Goal: Transaction & Acquisition: Book appointment/travel/reservation

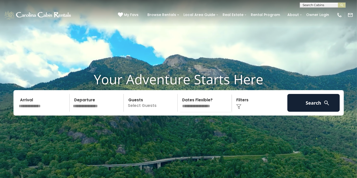
click at [39, 112] on input "text" at bounding box center [43, 103] width 53 height 18
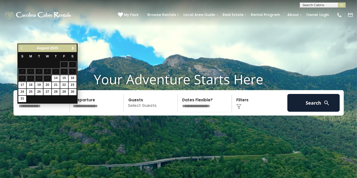
click at [71, 47] on link "Next" at bounding box center [73, 48] width 6 height 6
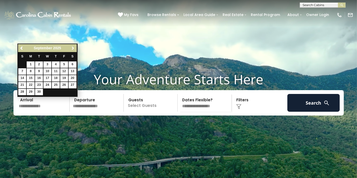
click at [71, 47] on span "Next" at bounding box center [73, 48] width 4 height 4
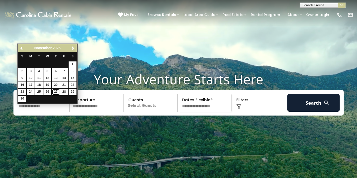
click at [56, 91] on link "27" at bounding box center [56, 92] width 8 height 6
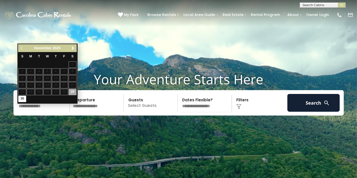
type input "********"
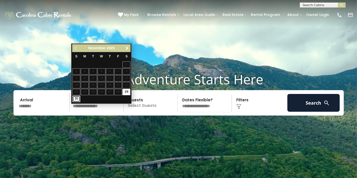
click at [76, 100] on link "30" at bounding box center [76, 99] width 8 height 6
type input "********"
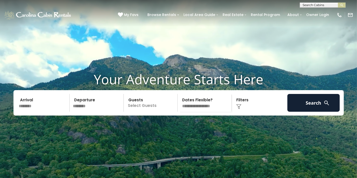
click at [140, 112] on p "Select Guests" at bounding box center [151, 103] width 52 height 18
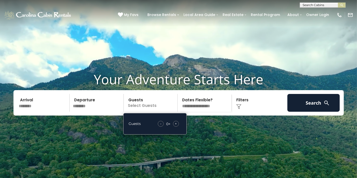
click at [175, 126] on span "+" at bounding box center [176, 123] width 2 height 5
click at [240, 109] on img at bounding box center [238, 106] width 5 height 5
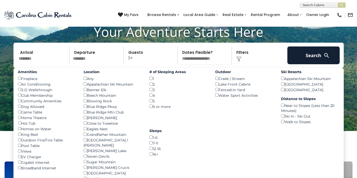
scroll to position [56, 0]
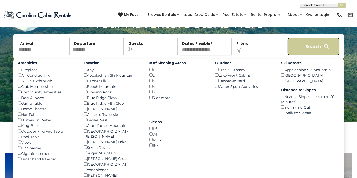
click at [313, 55] on button "Search" at bounding box center [313, 47] width 53 height 18
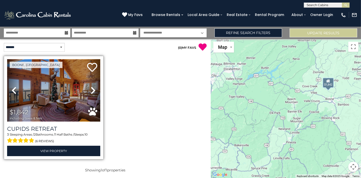
click at [57, 93] on img at bounding box center [53, 90] width 93 height 62
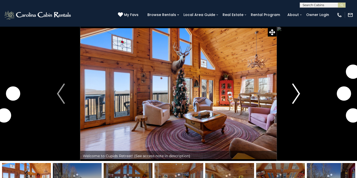
click at [297, 95] on img "Next" at bounding box center [296, 94] width 8 height 20
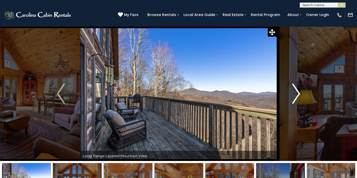
click at [297, 95] on img "Next" at bounding box center [296, 94] width 8 height 20
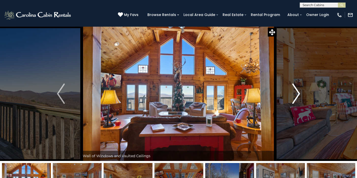
click at [297, 95] on img "Next" at bounding box center [296, 94] width 8 height 20
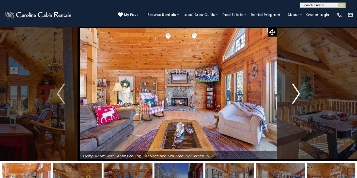
click at [297, 95] on img "Next" at bounding box center [296, 94] width 8 height 20
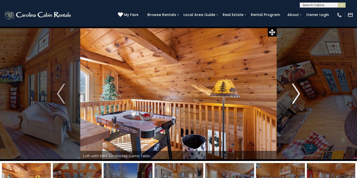
click at [297, 95] on img "Next" at bounding box center [296, 94] width 8 height 20
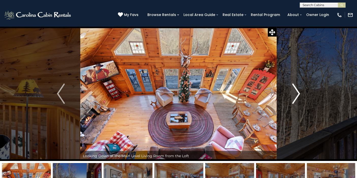
click at [297, 95] on img "Next" at bounding box center [296, 94] width 8 height 20
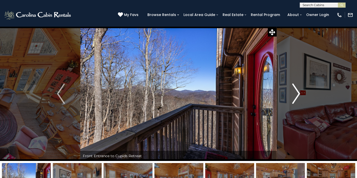
click at [297, 95] on img "Next" at bounding box center [296, 94] width 8 height 20
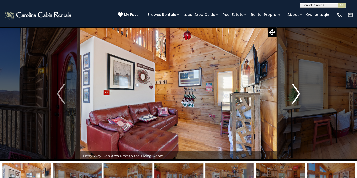
click at [297, 95] on img "Next" at bounding box center [296, 94] width 8 height 20
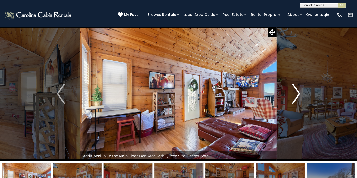
click at [297, 95] on img "Next" at bounding box center [296, 94] width 8 height 20
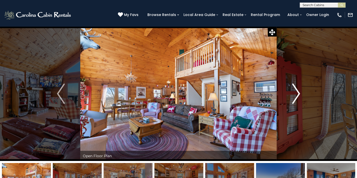
click at [297, 95] on img "Next" at bounding box center [296, 94] width 8 height 20
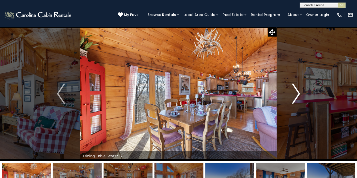
click at [297, 95] on img "Next" at bounding box center [296, 94] width 8 height 20
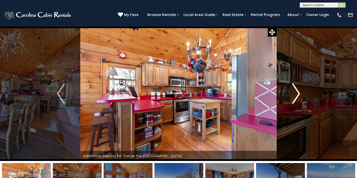
click at [297, 95] on img "Next" at bounding box center [296, 94] width 8 height 20
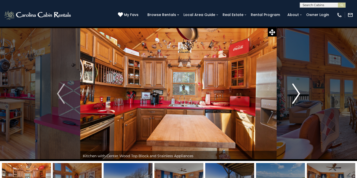
click at [297, 95] on img "Next" at bounding box center [296, 94] width 8 height 20
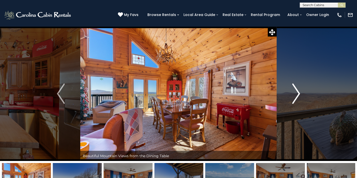
click at [297, 95] on img "Next" at bounding box center [296, 94] width 8 height 20
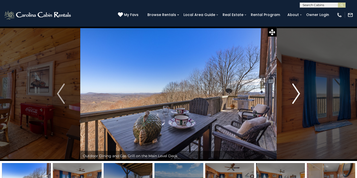
click at [297, 95] on img "Next" at bounding box center [296, 94] width 8 height 20
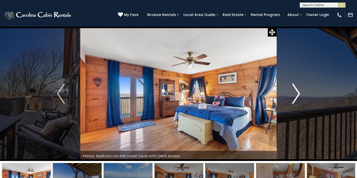
click at [297, 95] on img "Next" at bounding box center [296, 94] width 8 height 20
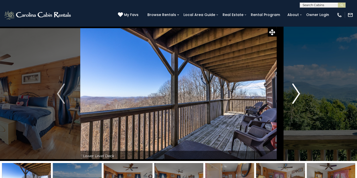
click at [297, 95] on img "Next" at bounding box center [296, 94] width 8 height 20
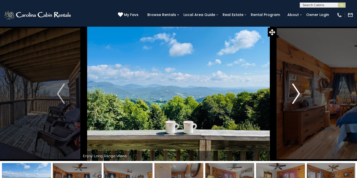
click at [297, 95] on img "Next" at bounding box center [296, 94] width 8 height 20
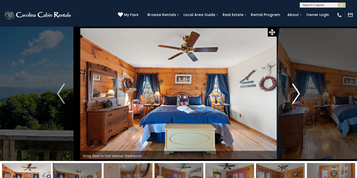
click at [297, 95] on img "Next" at bounding box center [296, 94] width 8 height 20
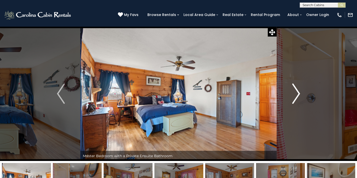
click at [297, 95] on img "Next" at bounding box center [296, 94] width 8 height 20
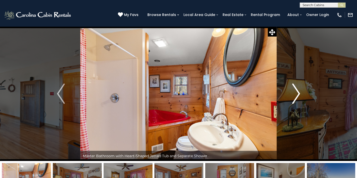
click at [297, 95] on img "Next" at bounding box center [296, 94] width 8 height 20
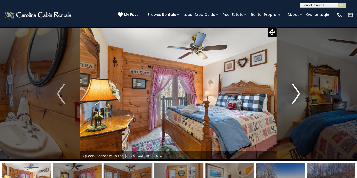
click at [297, 95] on img "Next" at bounding box center [296, 94] width 8 height 20
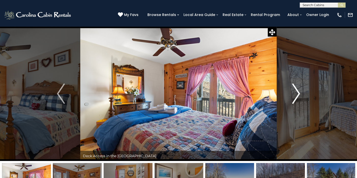
click at [297, 95] on img "Next" at bounding box center [296, 94] width 8 height 20
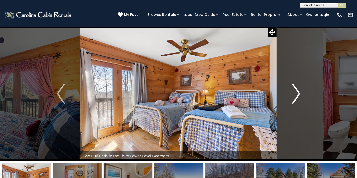
click at [297, 95] on img "Next" at bounding box center [296, 94] width 8 height 20
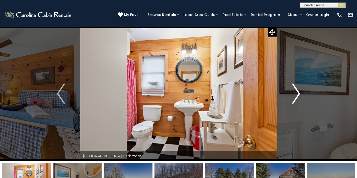
click at [297, 95] on img "Next" at bounding box center [296, 94] width 8 height 20
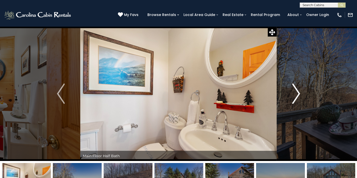
click at [297, 95] on img "Next" at bounding box center [296, 94] width 8 height 20
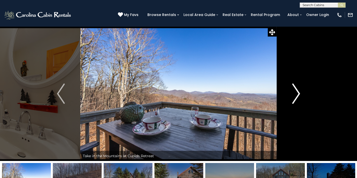
click at [297, 95] on img "Next" at bounding box center [296, 94] width 8 height 20
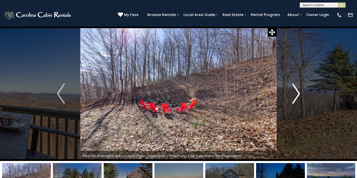
click at [297, 95] on img "Next" at bounding box center [296, 94] width 8 height 20
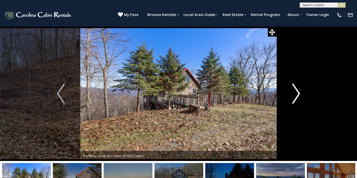
click at [297, 95] on img "Next" at bounding box center [296, 94] width 8 height 20
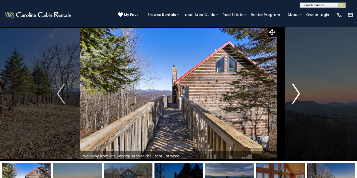
click at [297, 95] on img "Next" at bounding box center [296, 94] width 8 height 20
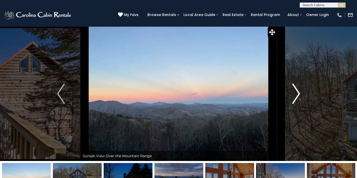
click at [297, 95] on img "Next" at bounding box center [296, 94] width 8 height 20
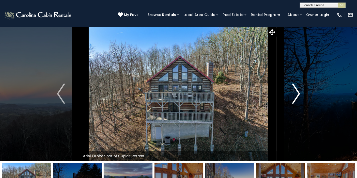
click at [297, 95] on img "Next" at bounding box center [296, 94] width 8 height 20
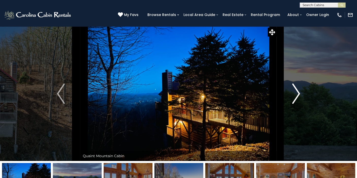
click at [297, 95] on img "Next" at bounding box center [296, 94] width 8 height 20
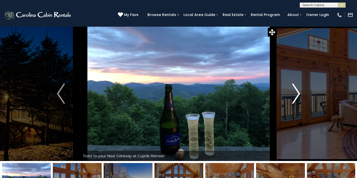
click at [297, 95] on img "Next" at bounding box center [296, 94] width 8 height 20
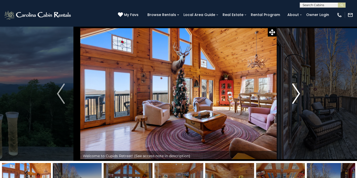
click at [297, 95] on img "Next" at bounding box center [296, 94] width 8 height 20
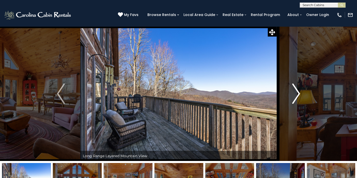
click at [297, 95] on img "Next" at bounding box center [296, 94] width 8 height 20
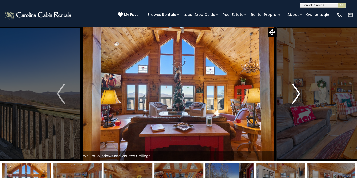
click at [297, 95] on img "Next" at bounding box center [296, 94] width 8 height 20
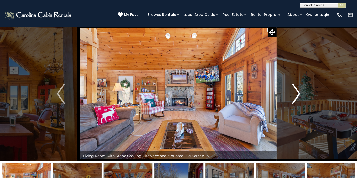
click at [297, 95] on img "Next" at bounding box center [296, 94] width 8 height 20
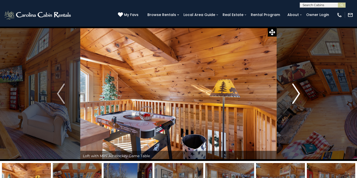
click at [297, 95] on img "Next" at bounding box center [296, 94] width 8 height 20
